Goal: Task Accomplishment & Management: Manage account settings

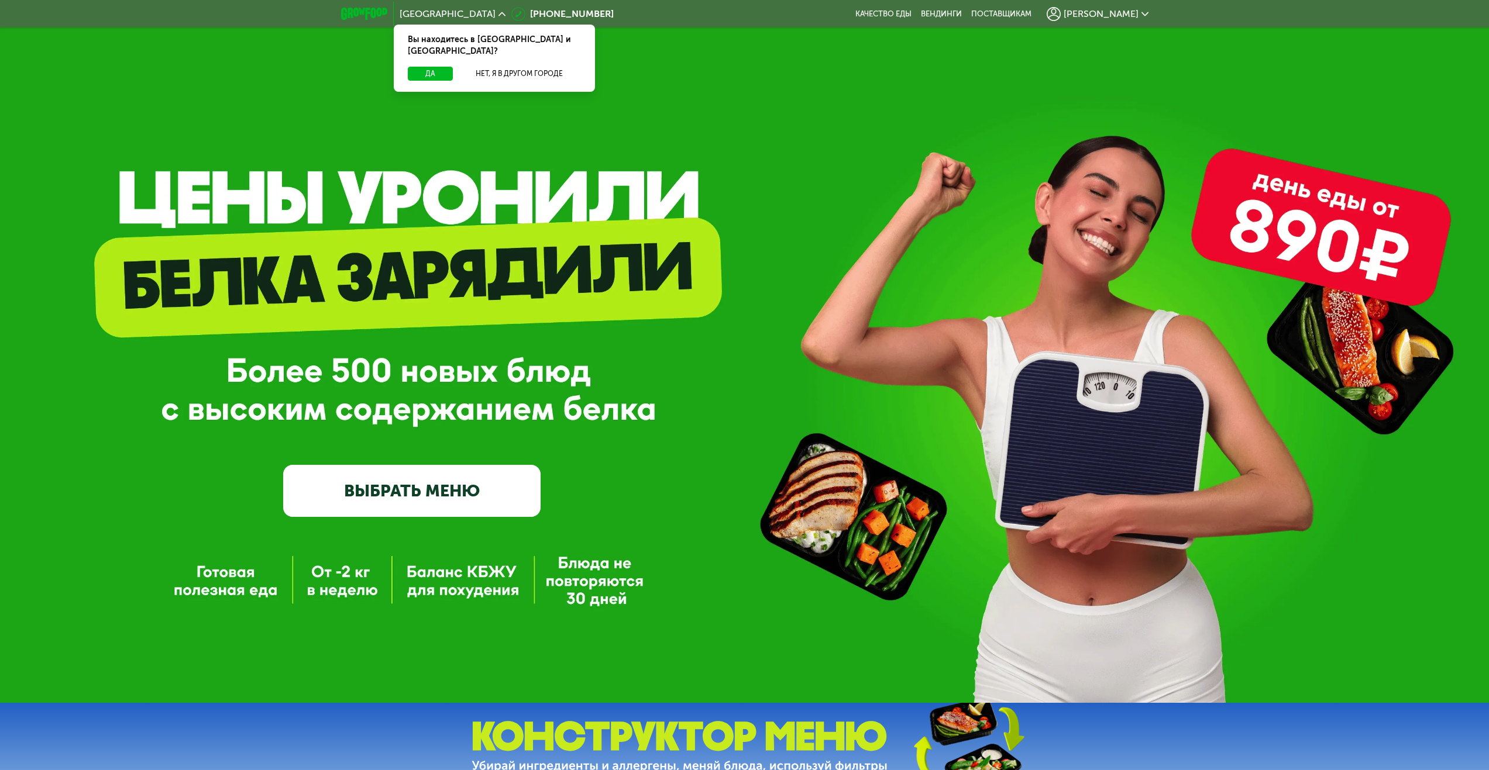
click at [1111, 21] on div "[PERSON_NAME]" at bounding box center [1097, 14] width 113 height 26
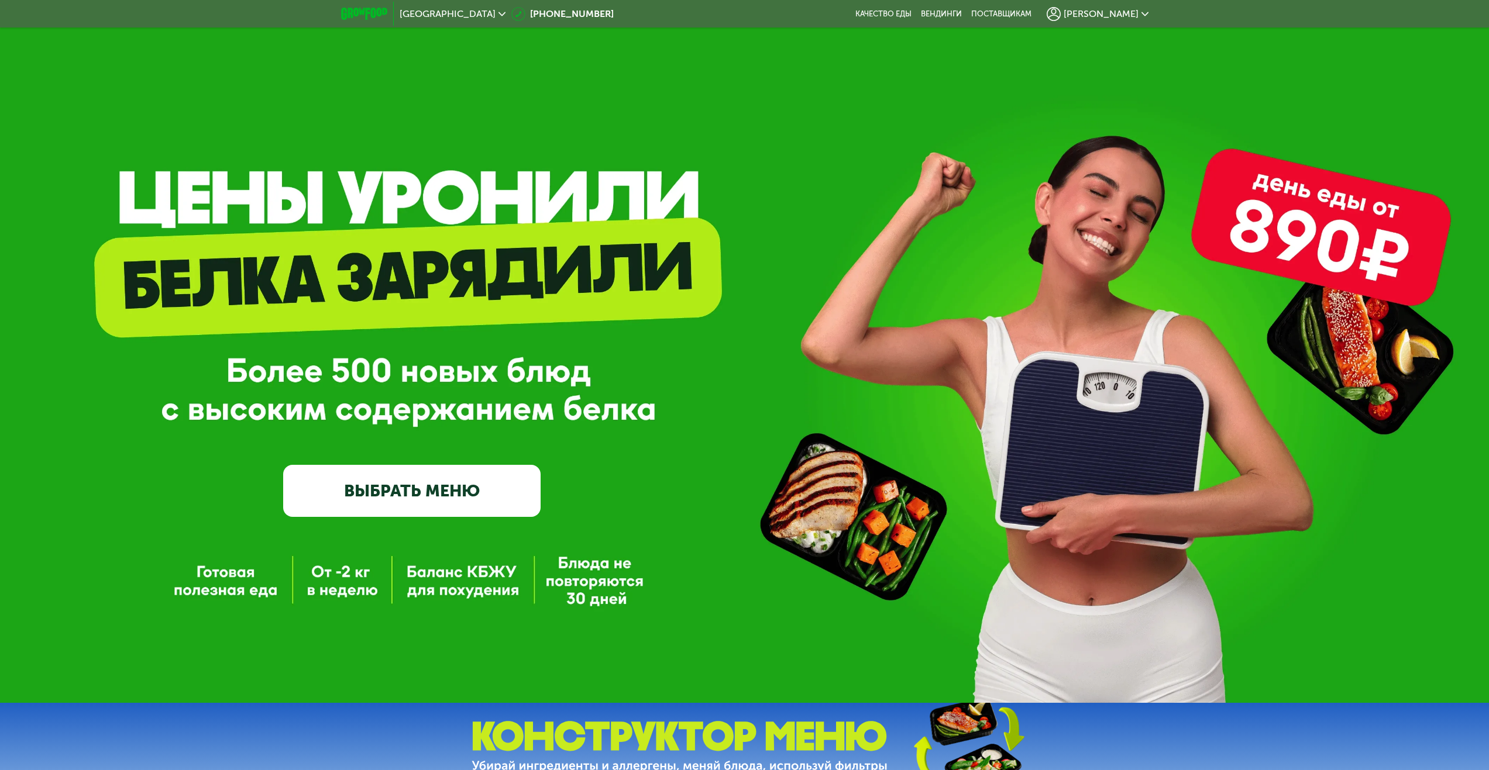
click at [1114, 15] on span "[PERSON_NAME]" at bounding box center [1100, 13] width 75 height 9
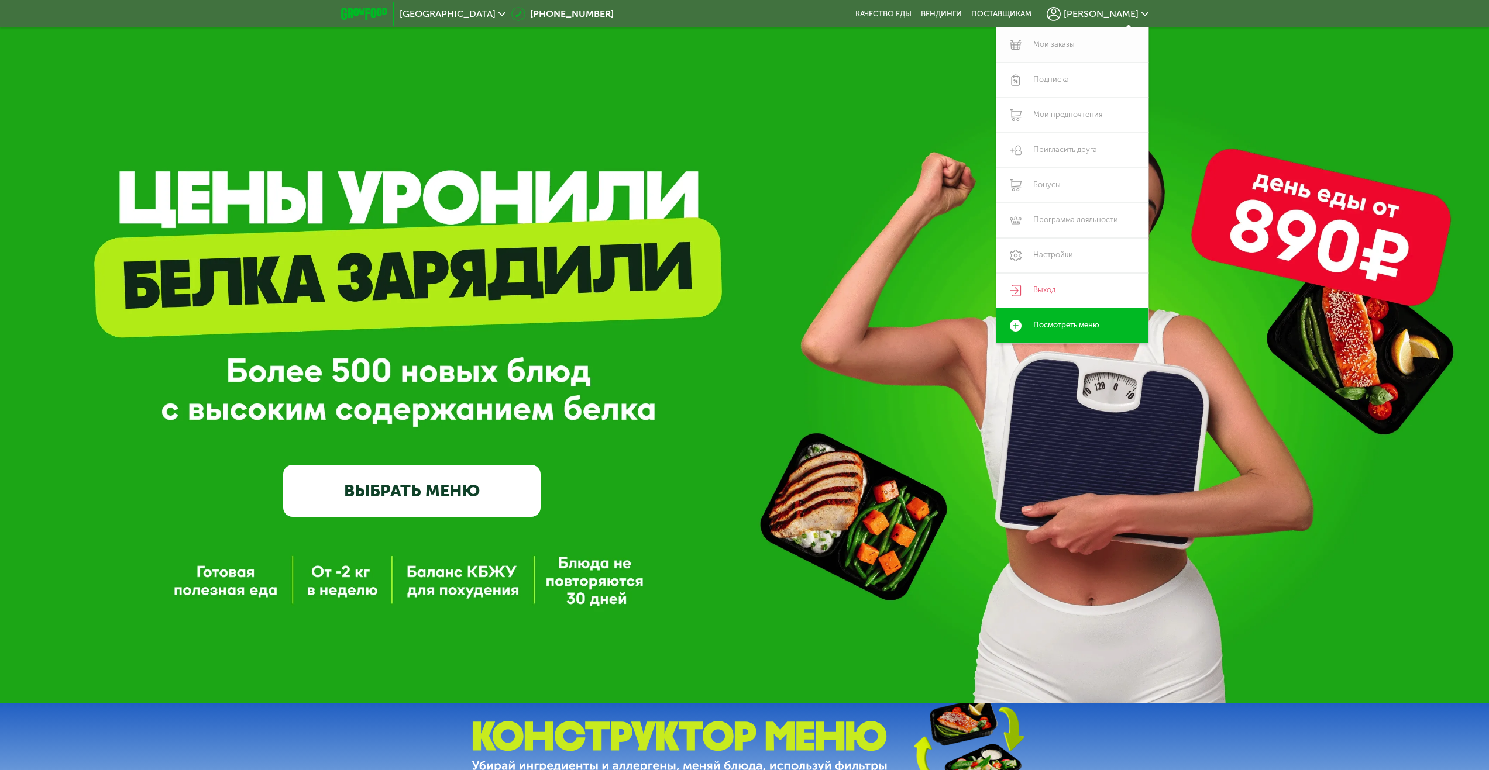
click at [1066, 44] on link "Мои заказы" at bounding box center [1072, 44] width 152 height 35
